Goal: Task Accomplishment & Management: Complete application form

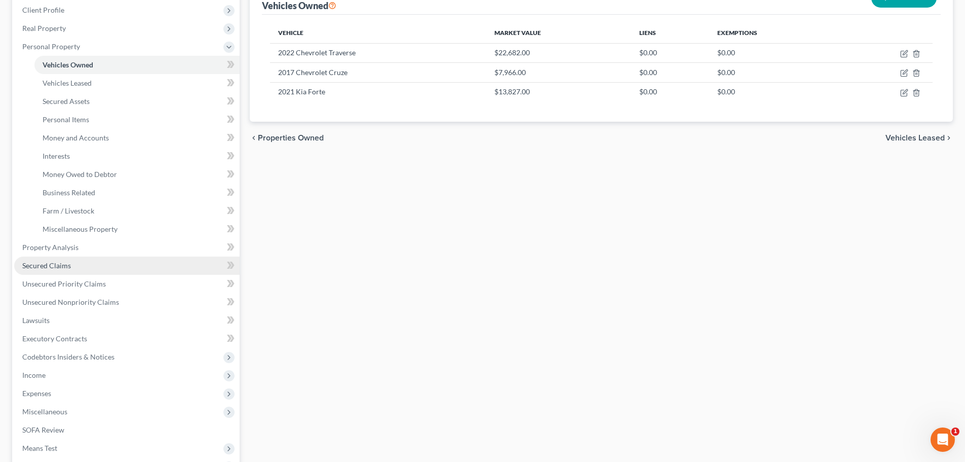
scroll to position [152, 0]
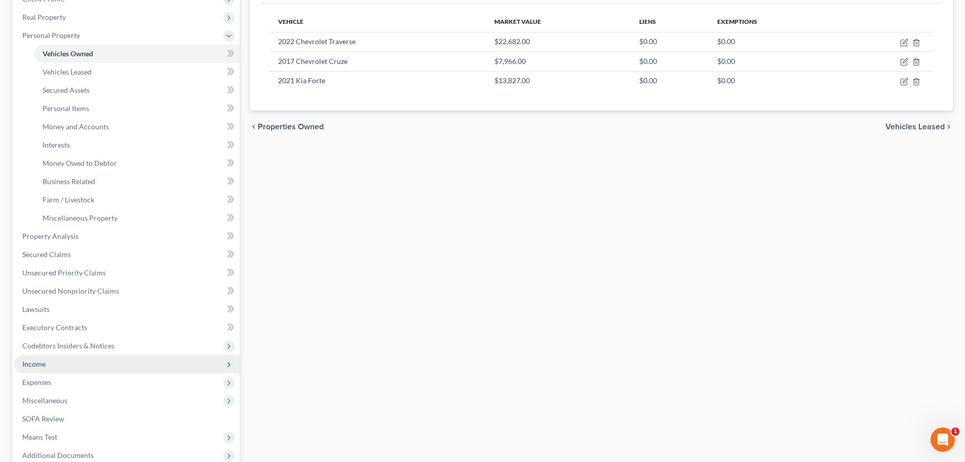
click at [41, 362] on span "Income" at bounding box center [33, 363] width 23 height 9
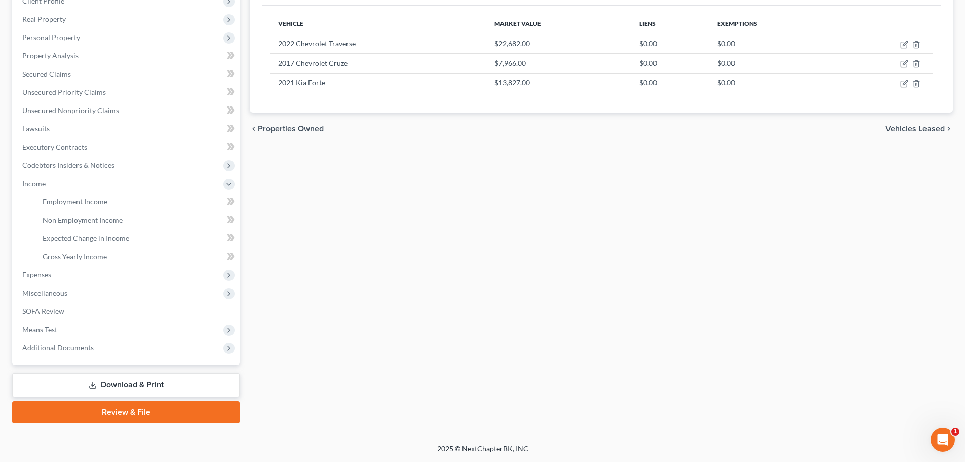
scroll to position [150, 0]
click at [64, 203] on span "Employment Income" at bounding box center [75, 201] width 65 height 9
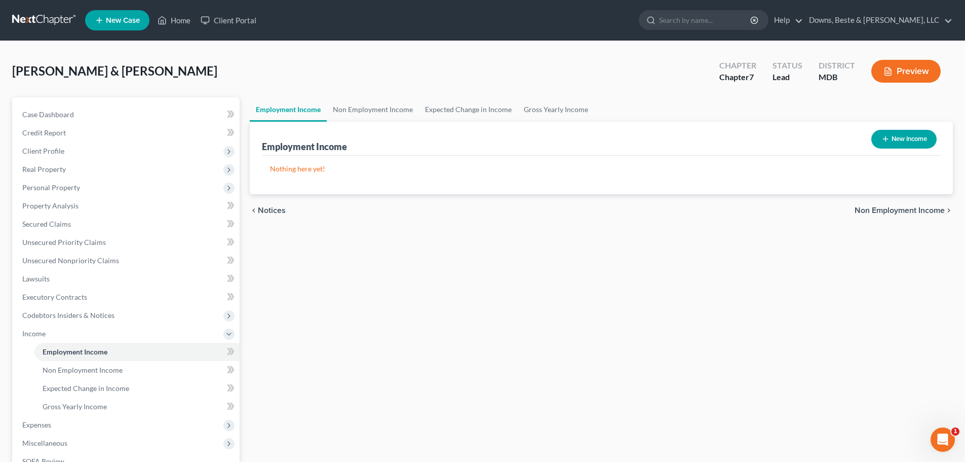
click at [902, 136] on button "New Income" at bounding box center [904, 139] width 65 height 19
select select "0"
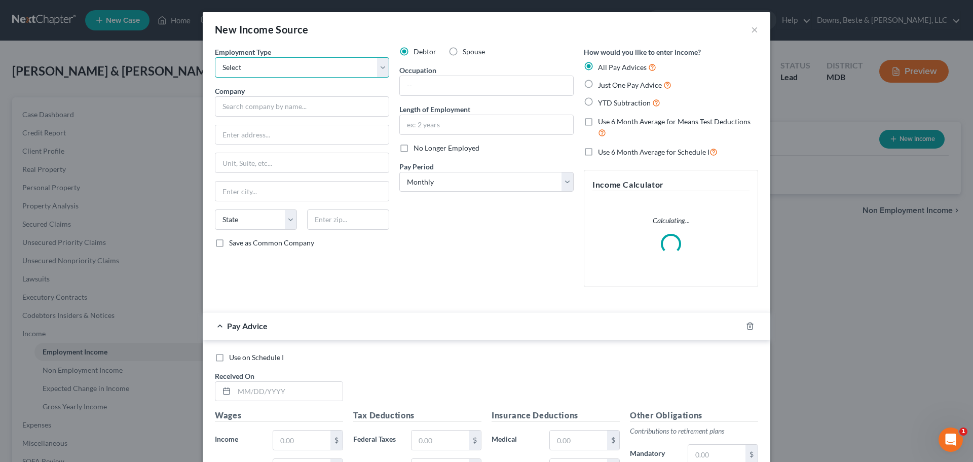
click at [252, 68] on select "Select Full or [DEMOGRAPHIC_DATA] Employment Self Employment" at bounding box center [302, 67] width 174 height 20
select select "0"
click at [215, 57] on select "Select Full or [DEMOGRAPHIC_DATA] Employment Self Employment" at bounding box center [302, 67] width 174 height 20
click at [231, 114] on input "text" at bounding box center [302, 106] width 174 height 20
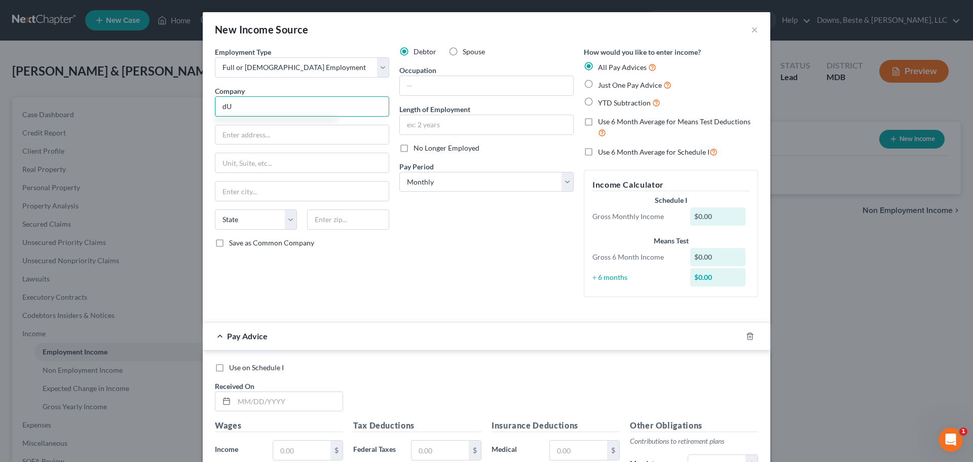
type input "d"
type input "DuPont"
click at [255, 140] on input "[STREET_ADDRESS]" at bounding box center [301, 134] width 173 height 19
type input "[STREET_ADDRESS]"
type input "[GEOGRAPHIC_DATA]"
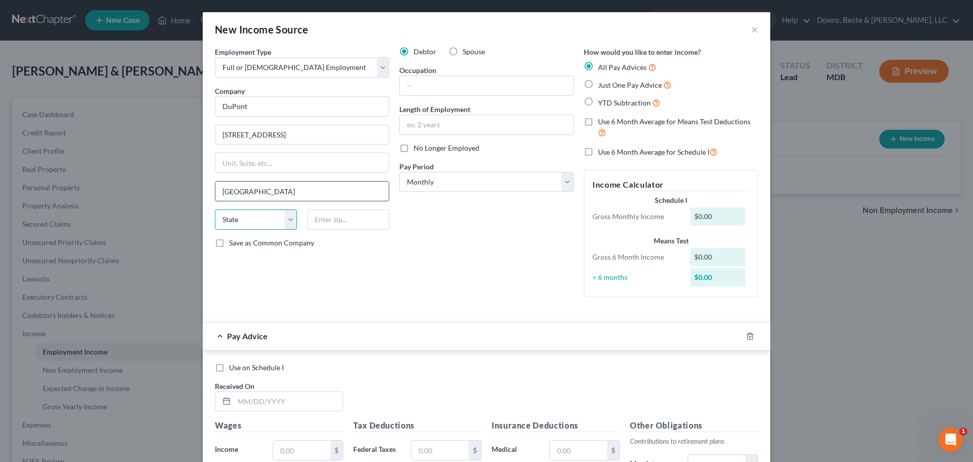
select select "7"
type input "19713"
click at [401, 85] on input "text" at bounding box center [486, 85] width 173 height 19
type input "Logistics"
type input "4 years"
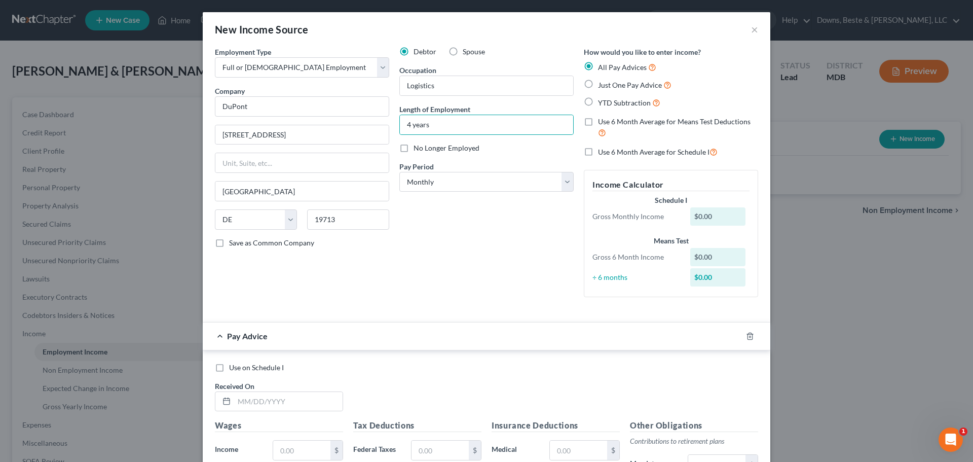
click at [598, 83] on label "Just One Pay Advice" at bounding box center [634, 85] width 73 height 12
click at [602, 83] on input "Just One Pay Advice" at bounding box center [605, 82] width 7 height 7
radio input "true"
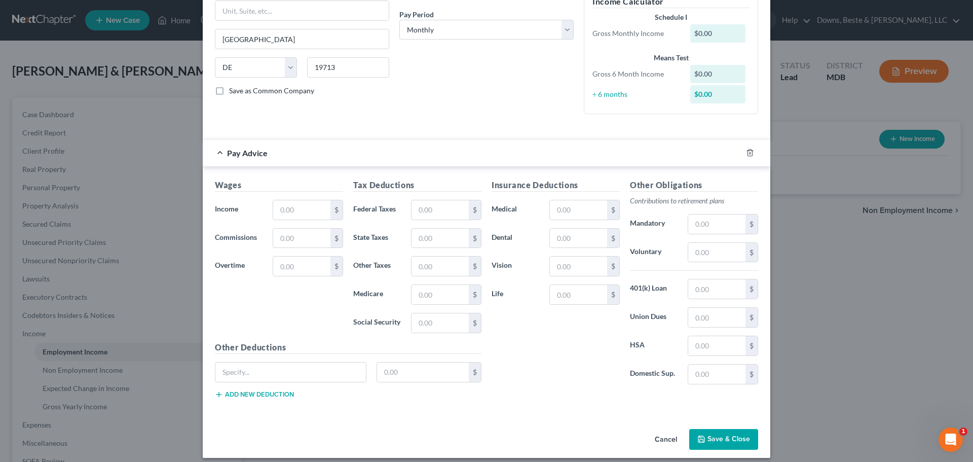
scroll to position [142, 0]
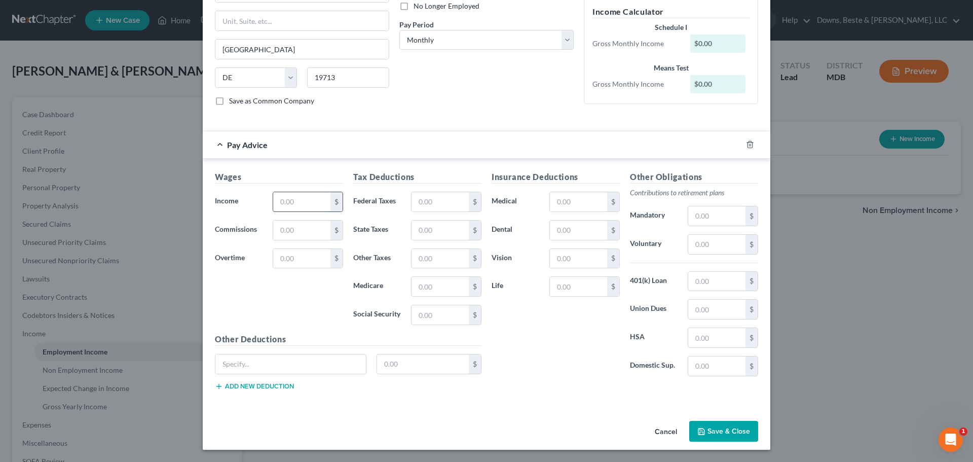
click at [282, 204] on input "text" at bounding box center [301, 201] width 57 height 19
type input "5,158.52"
click at [418, 201] on input "text" at bounding box center [440, 201] width 57 height 19
type input "26.99"
type input "340.22"
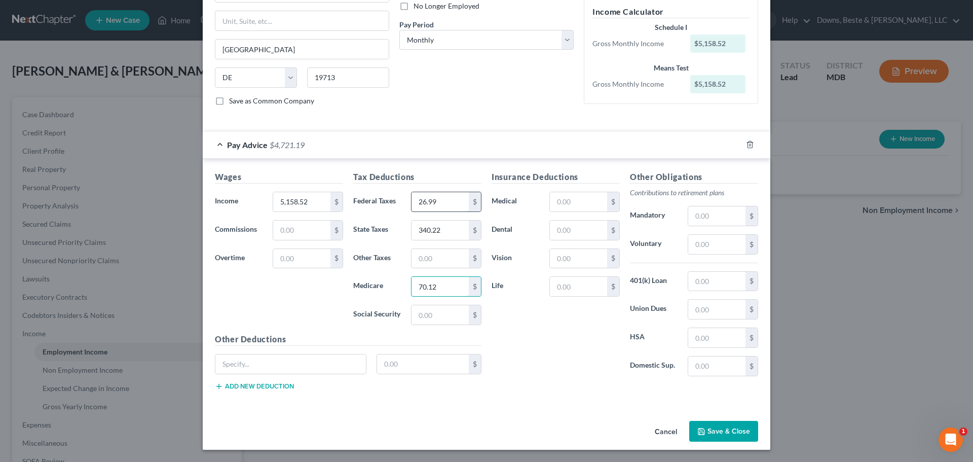
type input "70.12"
type input "299.81"
click at [570, 202] on input "text" at bounding box center [578, 201] width 57 height 19
type input "196.31"
click at [554, 232] on input "text" at bounding box center [578, 229] width 57 height 19
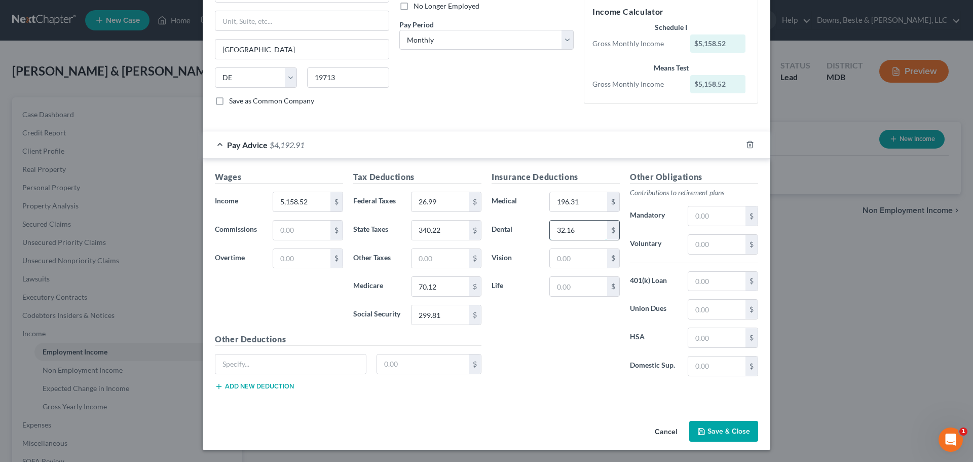
type input "32.16"
type input "11.68"
type input "19.47"
click at [702, 217] on input "text" at bounding box center [716, 215] width 57 height 19
type input "309.15"
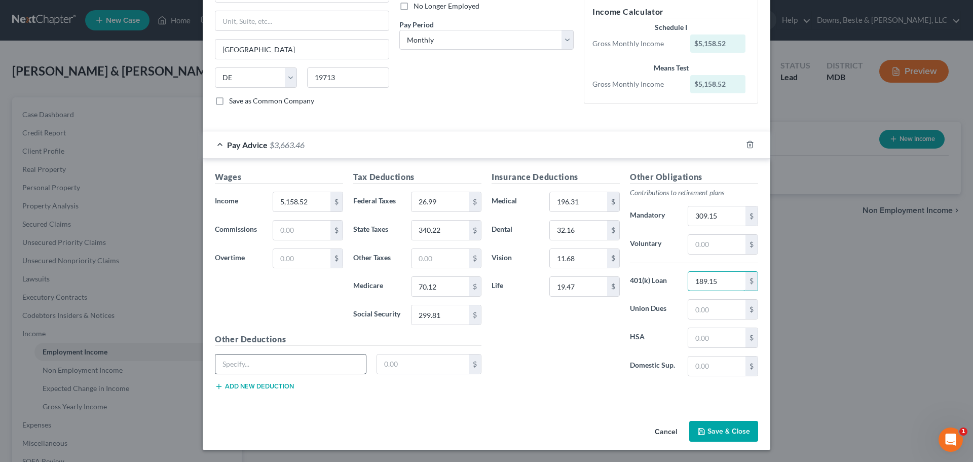
type input "189.15"
click at [220, 365] on input "text" at bounding box center [290, 363] width 151 height 19
type input "Employee Leave"
type input "19.35"
click at [235, 388] on button "Add new deduction" at bounding box center [254, 386] width 79 height 8
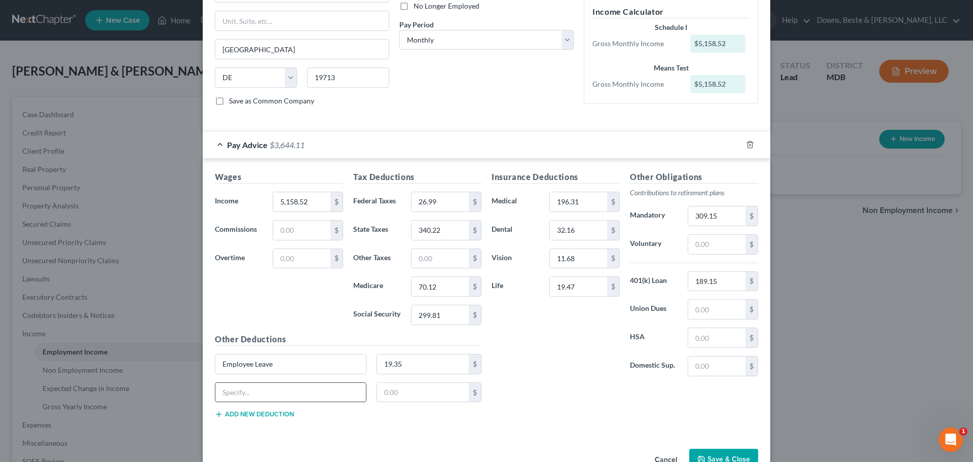
click at [223, 393] on input "text" at bounding box center [290, 392] width 151 height 19
type input "Vacation Buying"
type input "87.45"
click at [549, 342] on div "Insurance Deductions Medical 196.31 $ Dental 32.16 $ Vision 11.68 $ Life 19.47 $" at bounding box center [556, 277] width 138 height 213
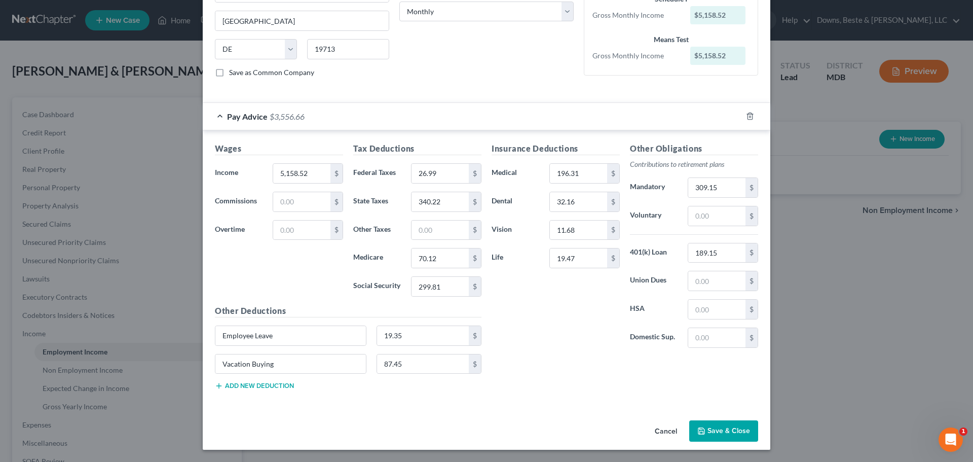
click at [729, 431] on button "Save & Close" at bounding box center [723, 430] width 69 height 21
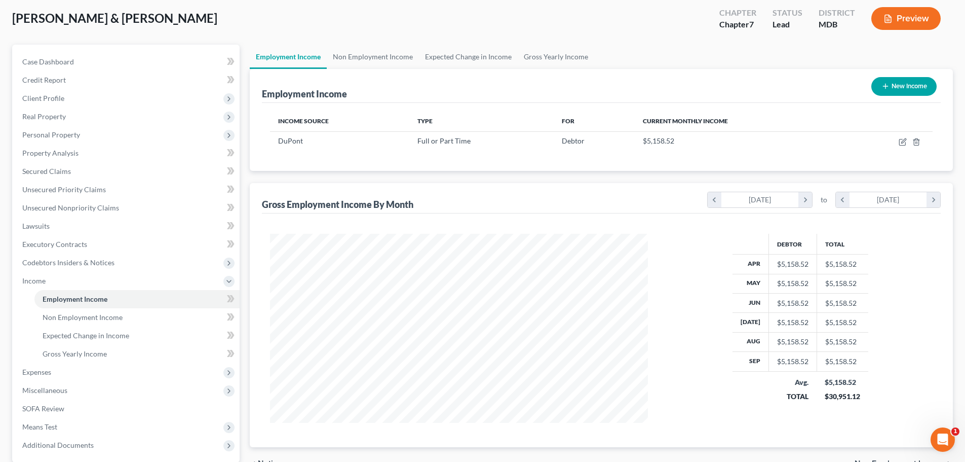
scroll to position [150, 0]
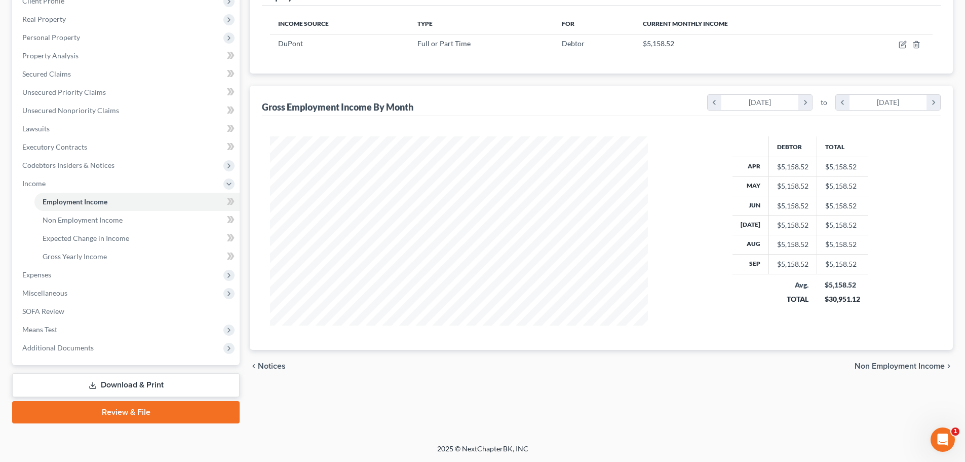
click at [874, 368] on span "Non Employment Income" at bounding box center [900, 366] width 90 height 8
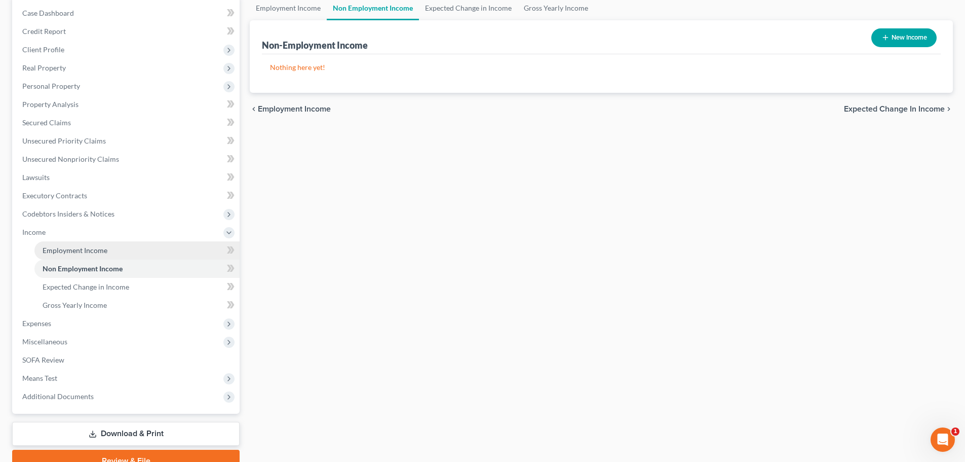
click at [93, 252] on span "Employment Income" at bounding box center [75, 250] width 65 height 9
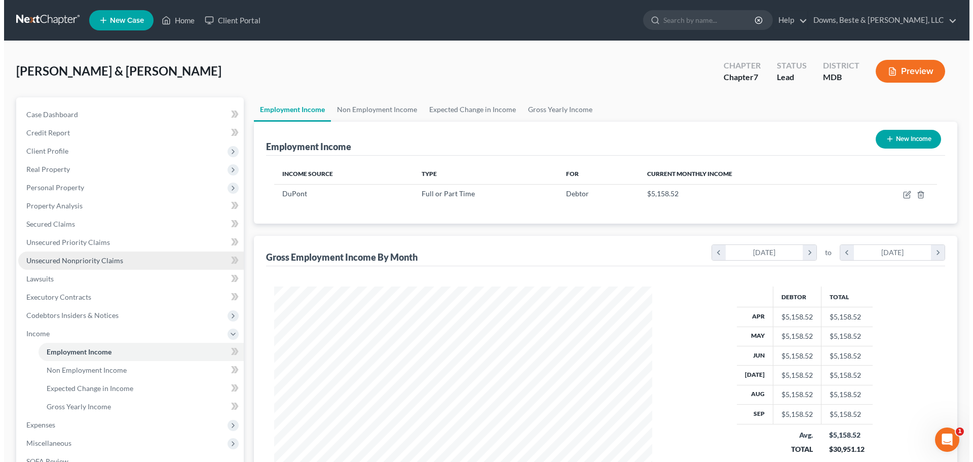
scroll to position [189, 398]
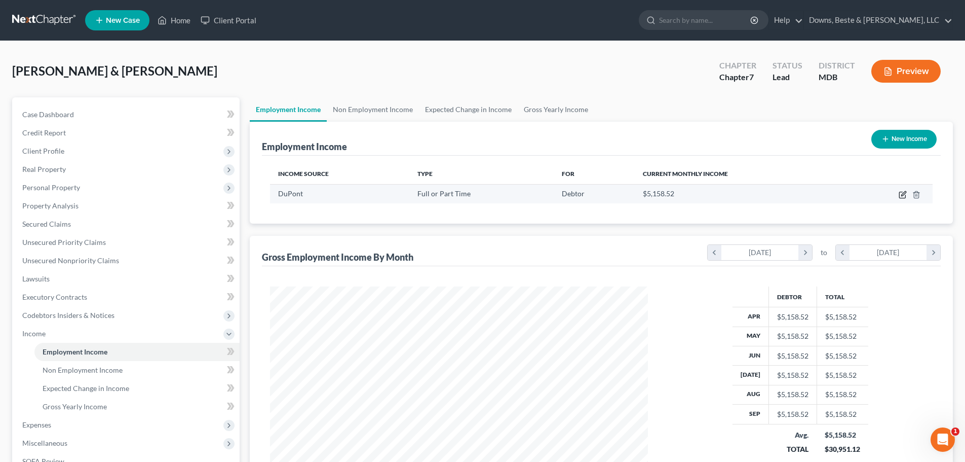
click at [901, 194] on icon "button" at bounding box center [903, 195] width 8 height 8
select select "0"
select select "7"
select select "0"
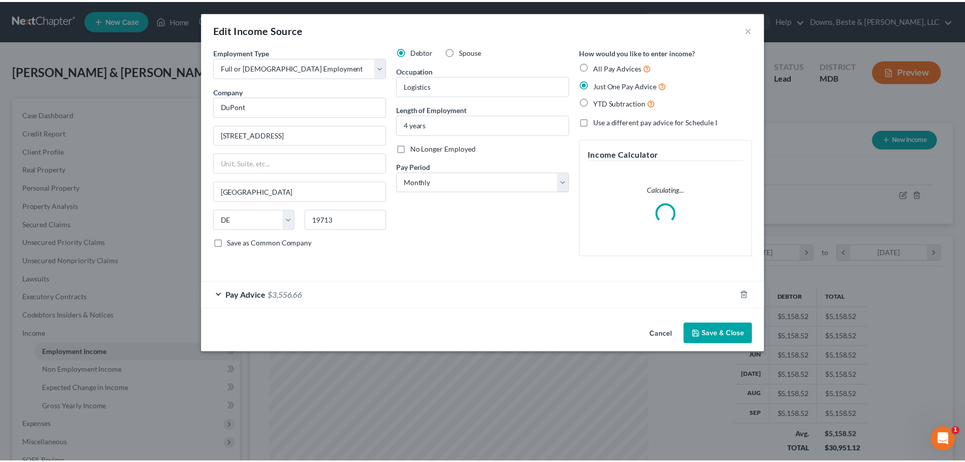
scroll to position [191, 402]
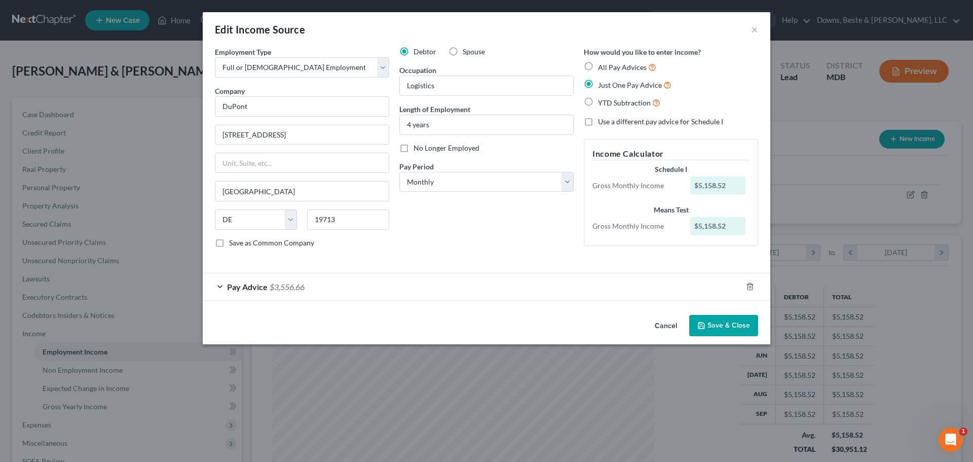
click at [731, 324] on button "Save & Close" at bounding box center [723, 325] width 69 height 21
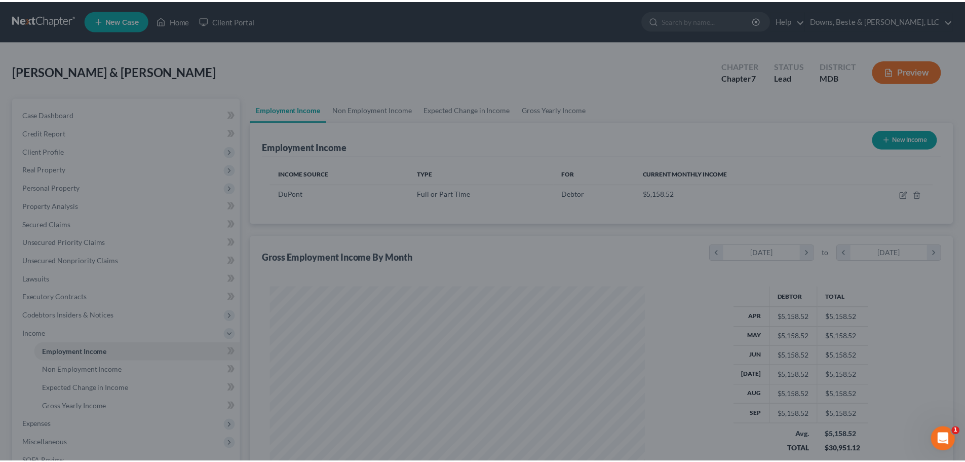
scroll to position [506614, 506404]
